Goal: Task Accomplishment & Management: Use online tool/utility

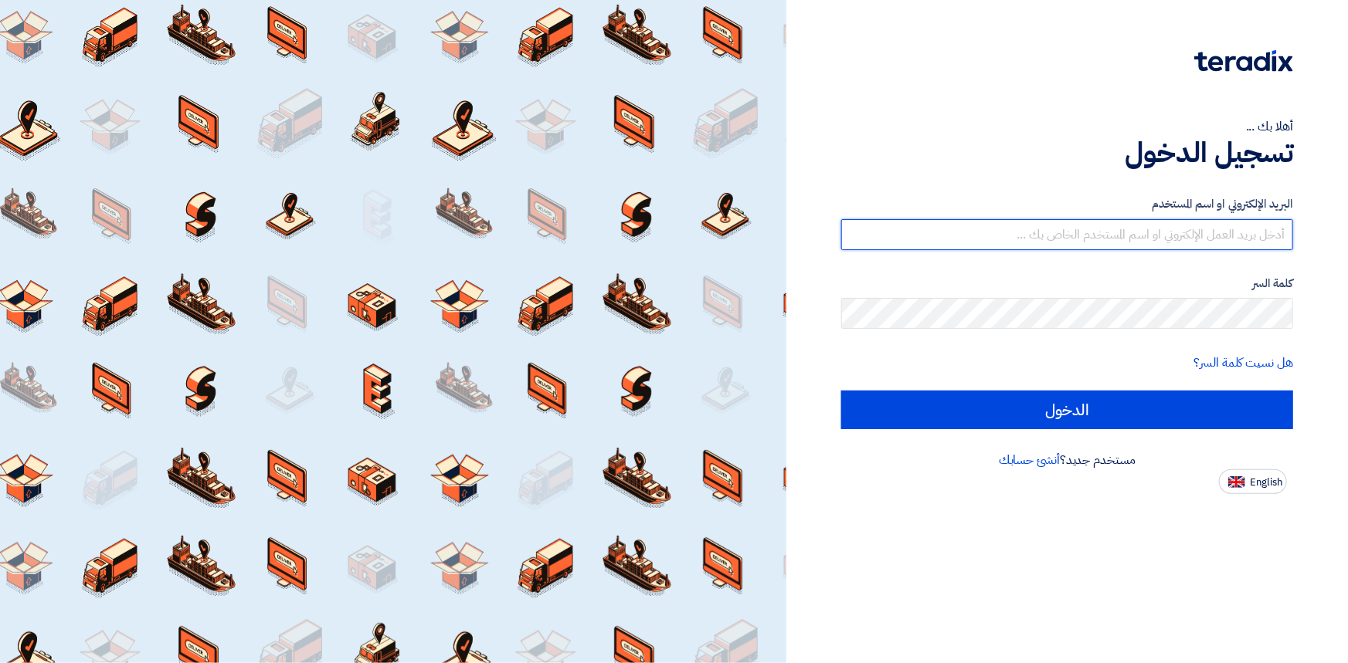
click at [1006, 224] on input "text" at bounding box center [1067, 234] width 452 height 31
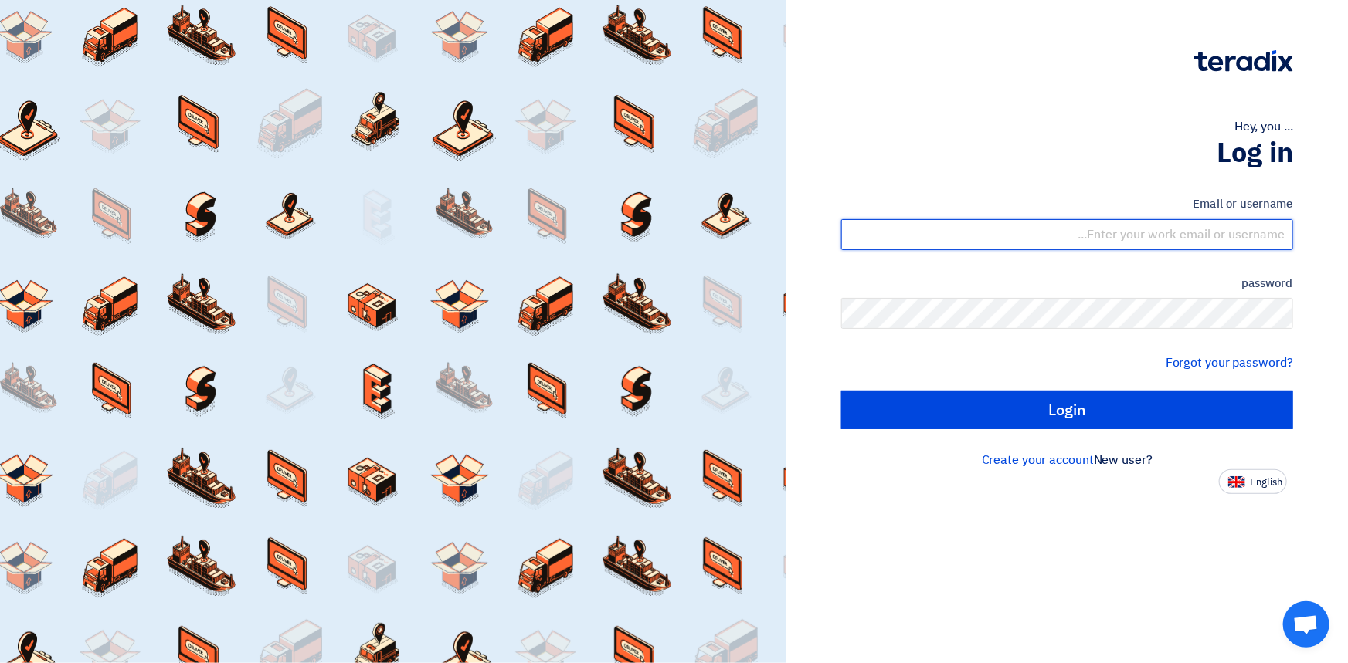
type input "[EMAIL_ADDRESS][DOMAIN_NAME]"
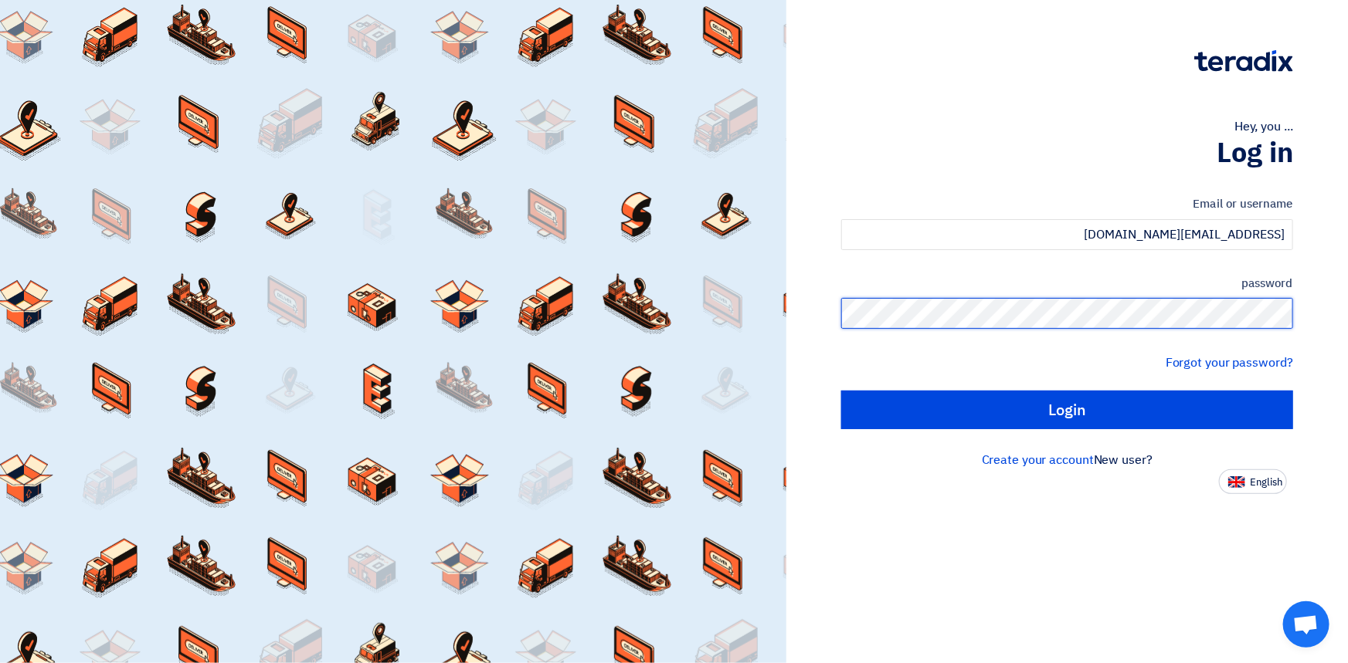
click at [841, 391] on input "Login" at bounding box center [1067, 410] width 452 height 39
type input "Sign in"
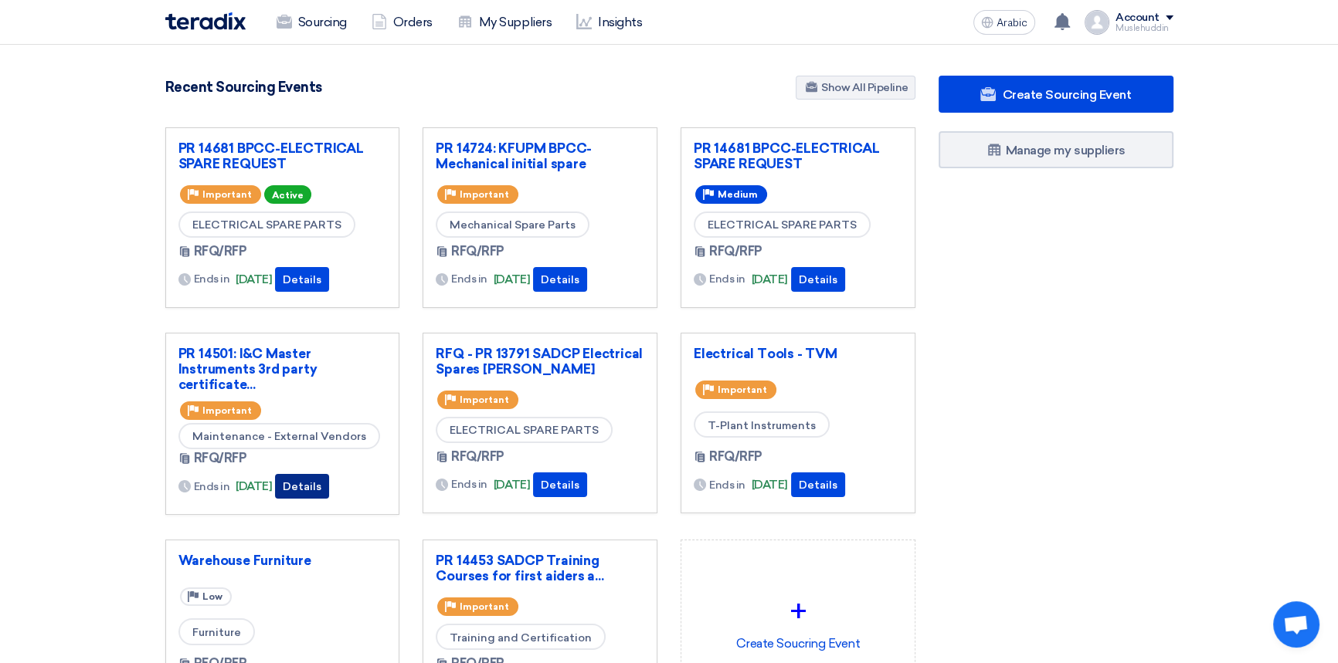
click at [321, 487] on font "Details" at bounding box center [302, 486] width 39 height 13
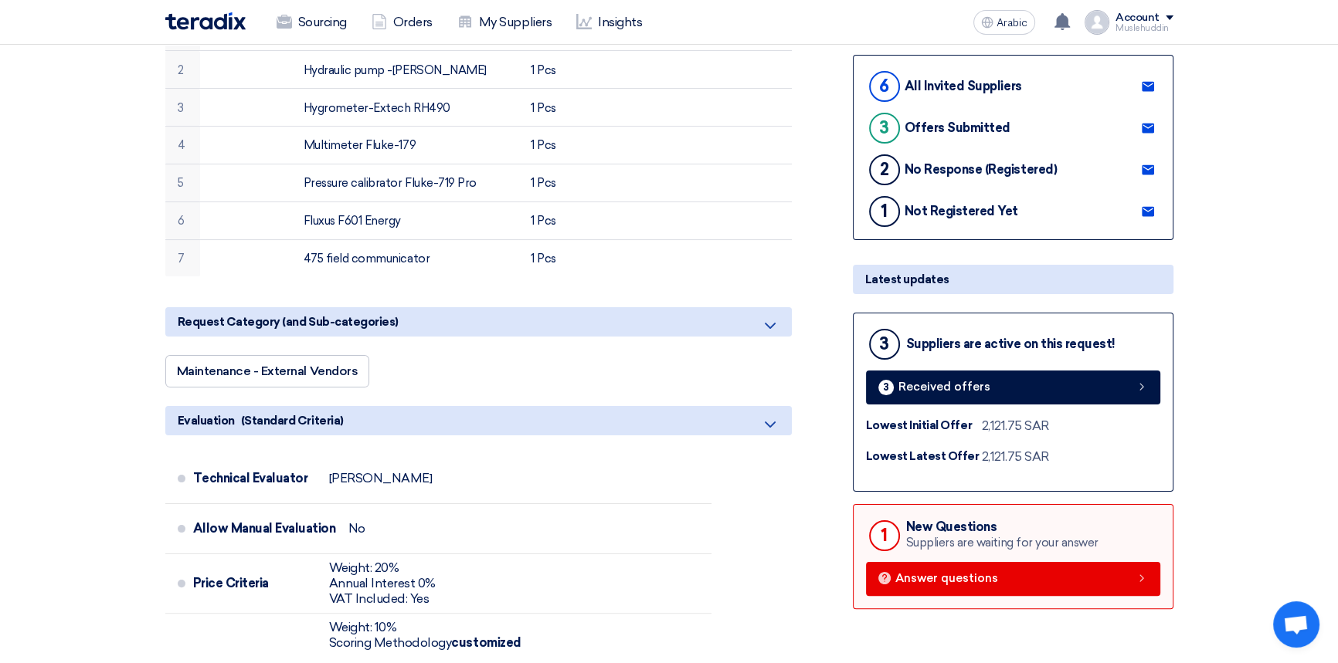
scroll to position [421, 0]
